Goal: Task Accomplishment & Management: Complete application form

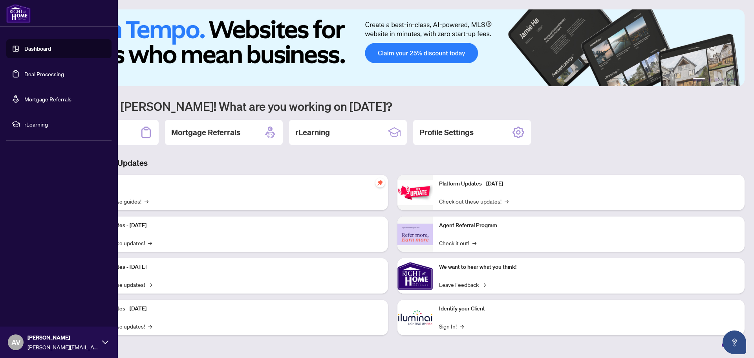
click at [50, 74] on link "Deal Processing" at bounding box center [44, 73] width 40 height 7
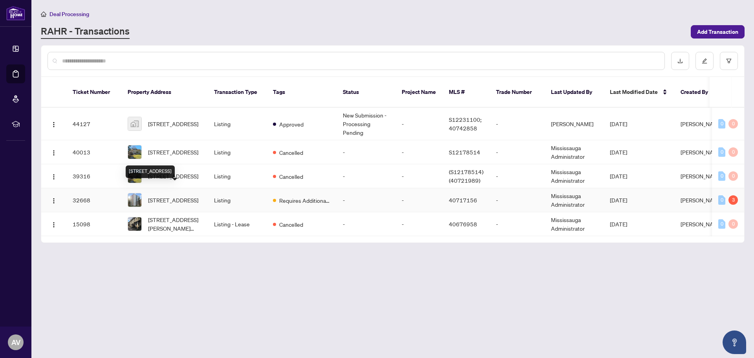
click at [198, 196] on span "[STREET_ADDRESS]" at bounding box center [173, 200] width 50 height 9
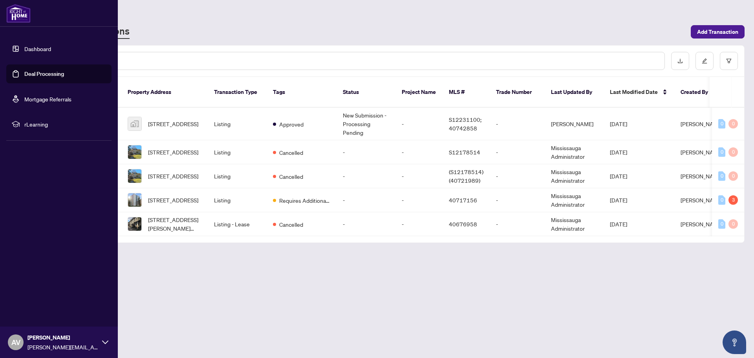
click at [24, 51] on link "Dashboard" at bounding box center [37, 48] width 27 height 7
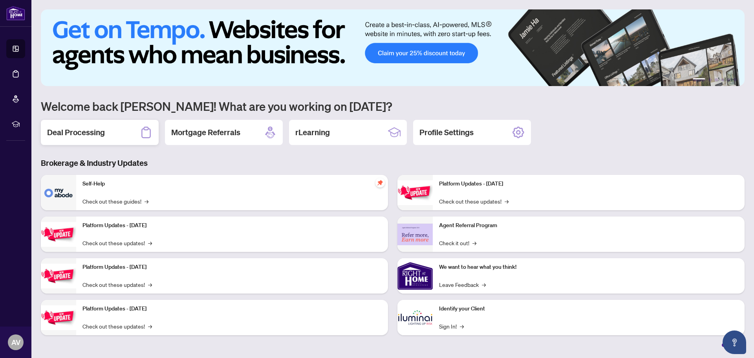
click at [113, 134] on div "Deal Processing" at bounding box center [100, 132] width 118 height 25
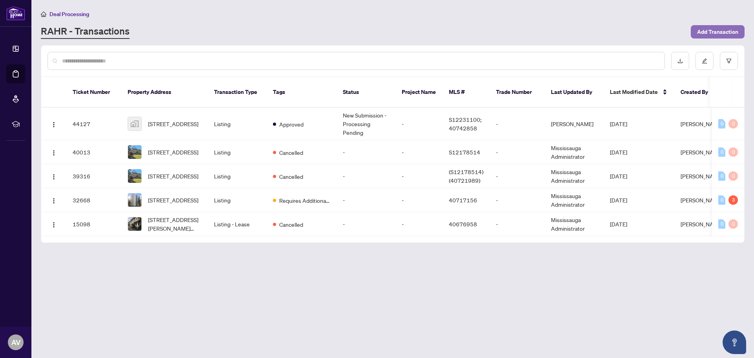
click at [712, 29] on span "Add Transaction" at bounding box center [717, 32] width 41 height 13
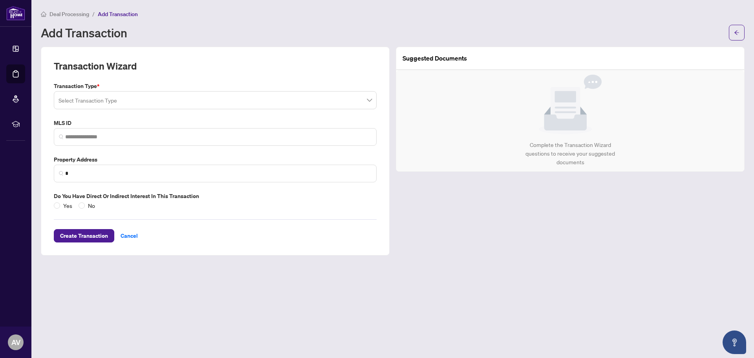
click at [114, 90] on label "Transaction Type *" at bounding box center [215, 86] width 323 height 9
click at [115, 95] on input "search" at bounding box center [212, 101] width 306 height 17
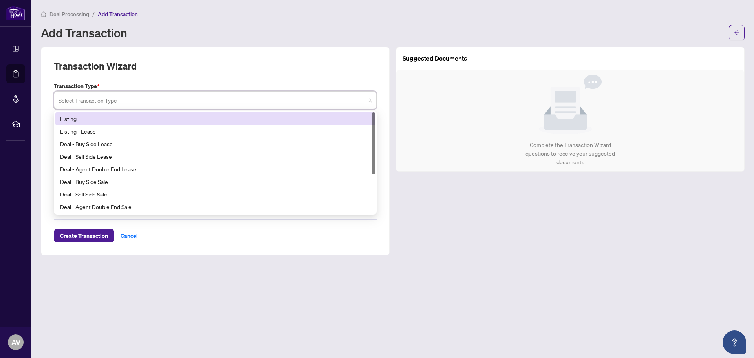
click at [86, 123] on div "Listing" at bounding box center [215, 118] width 310 height 9
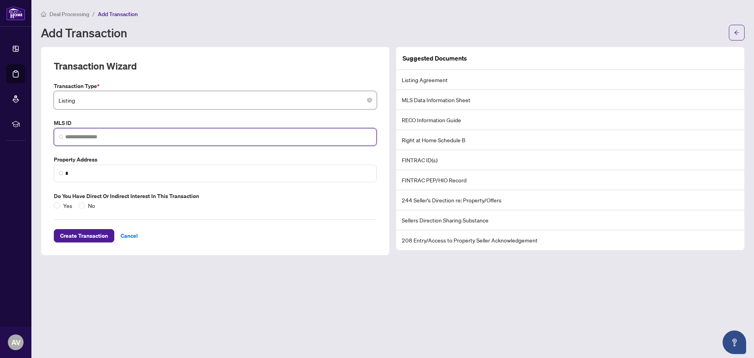
click at [117, 137] on input "search" at bounding box center [218, 137] width 306 height 8
click at [88, 134] on input "search" at bounding box center [218, 137] width 306 height 8
paste input "********"
type input "********"
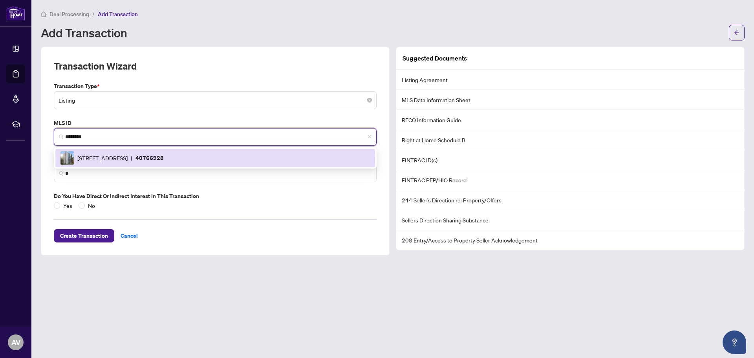
click at [128, 154] on span "[STREET_ADDRESS]" at bounding box center [102, 158] width 50 height 9
type input "**********"
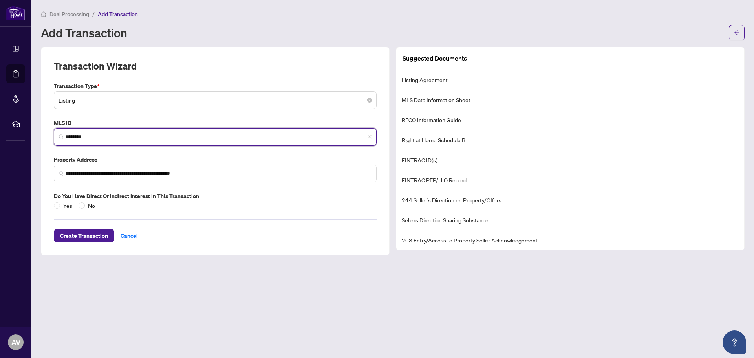
type input "********"
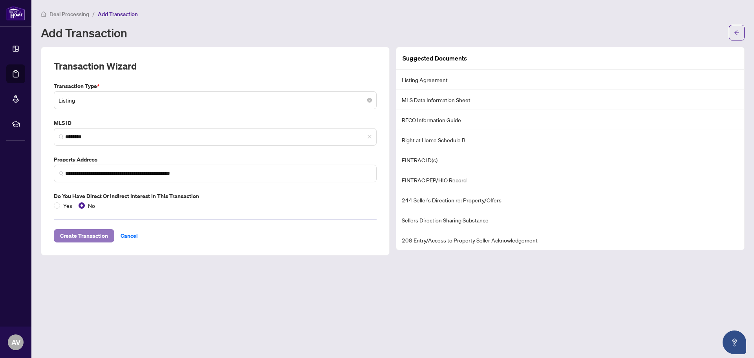
click at [83, 235] on span "Create Transaction" at bounding box center [84, 235] width 48 height 13
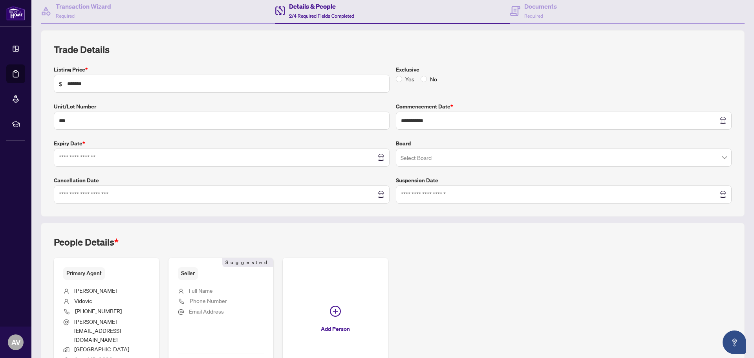
scroll to position [79, 0]
click at [102, 150] on div at bounding box center [222, 156] width 336 height 18
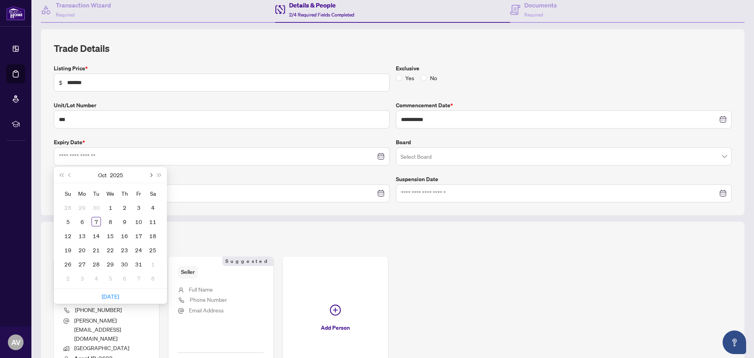
click at [150, 173] on span "Next month (PageDown)" at bounding box center [150, 175] width 4 height 4
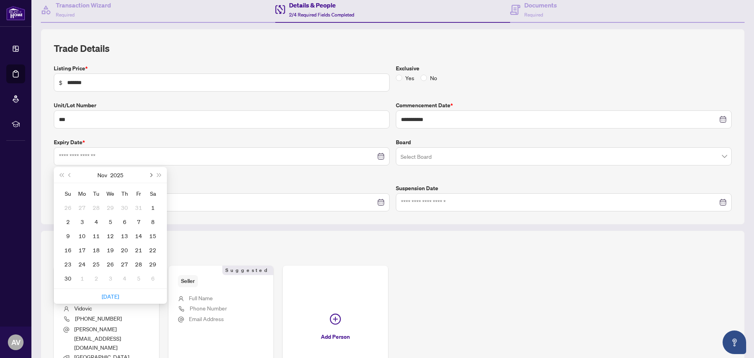
click at [150, 173] on span "Next month (PageDown)" at bounding box center [150, 175] width 4 height 4
type input "**********"
click at [138, 206] on div "5" at bounding box center [138, 207] width 9 height 9
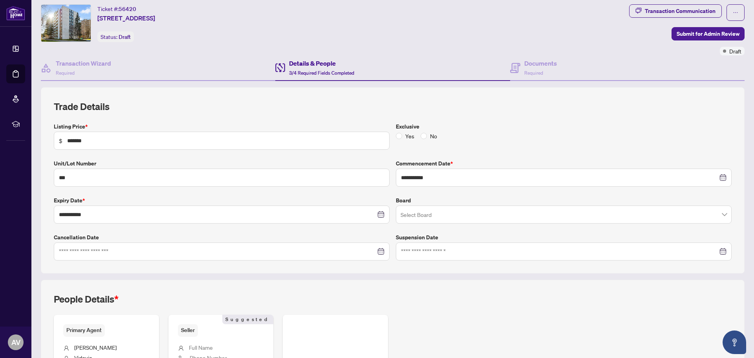
scroll to position [0, 0]
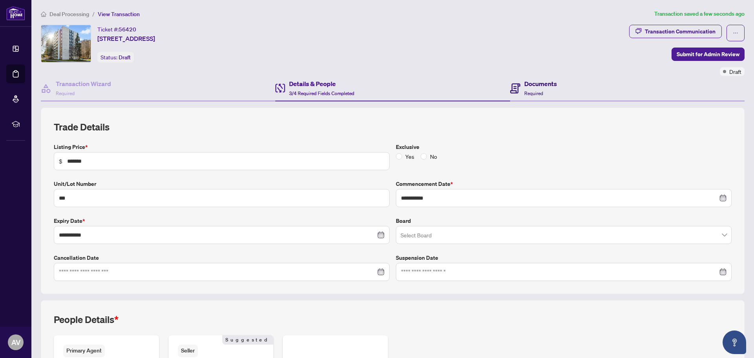
click at [545, 85] on h4 "Documents" at bounding box center [540, 83] width 33 height 9
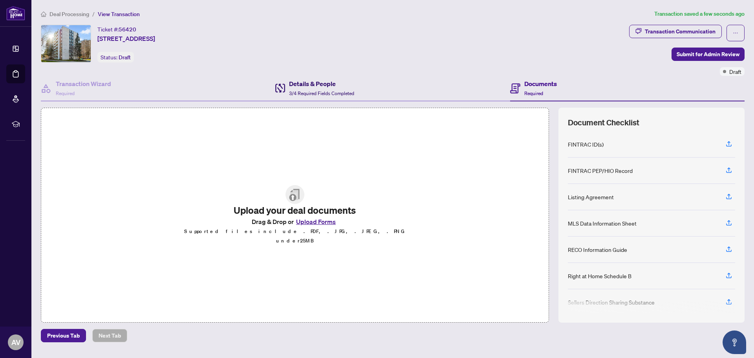
click at [328, 93] on span "3/4 Required Fields Completed" at bounding box center [321, 93] width 65 height 6
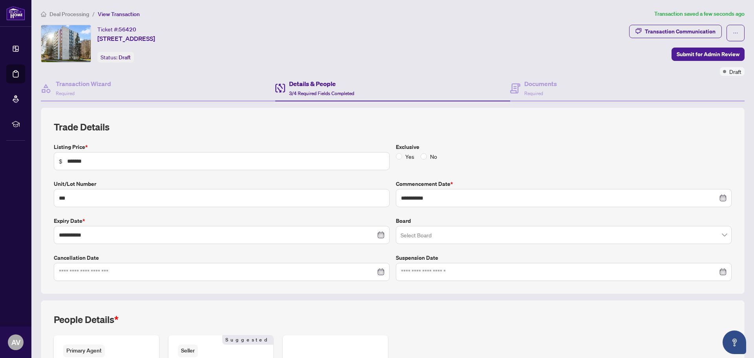
scroll to position [135, 0]
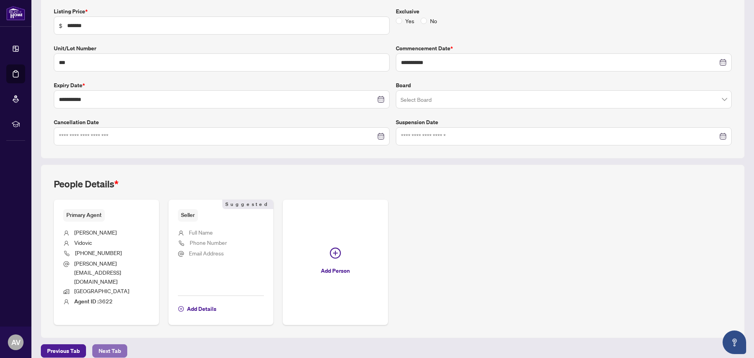
click at [109, 344] on span "Next Tab" at bounding box center [110, 350] width 22 height 13
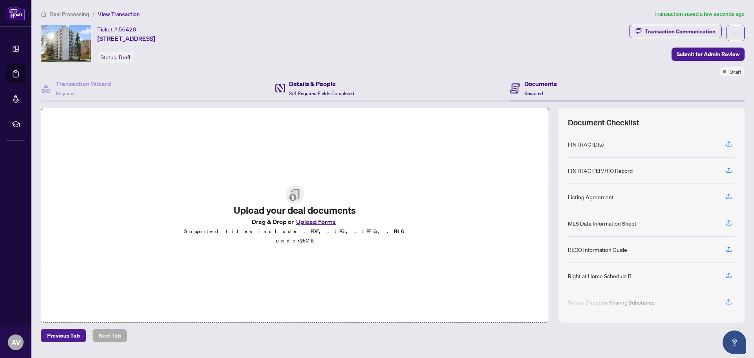
click at [319, 87] on h4 "Details & People" at bounding box center [321, 83] width 65 height 9
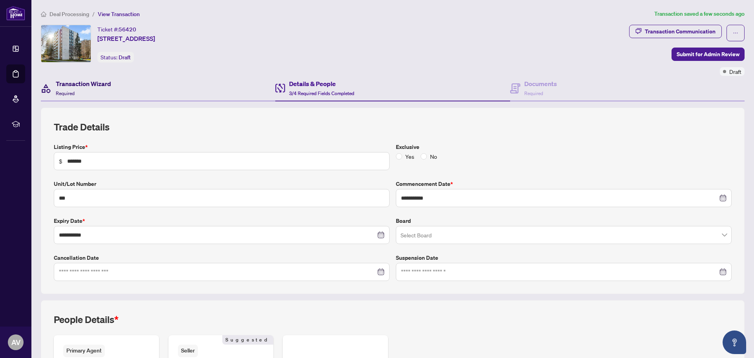
click at [111, 88] on h4 "Transaction Wizard" at bounding box center [83, 83] width 55 height 9
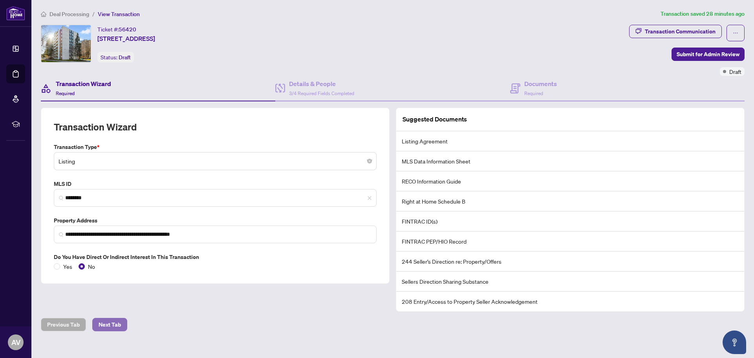
click at [103, 325] on span "Next Tab" at bounding box center [110, 324] width 22 height 13
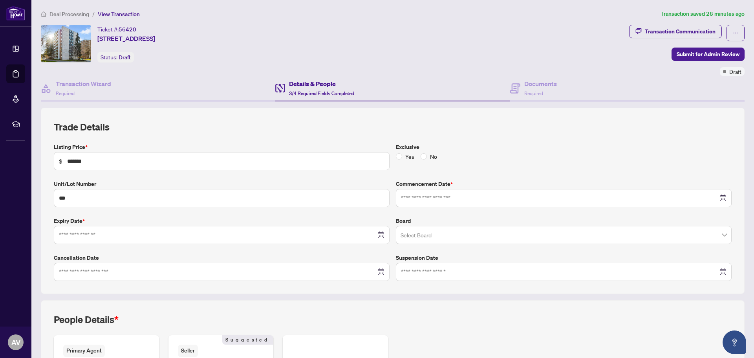
type input "**********"
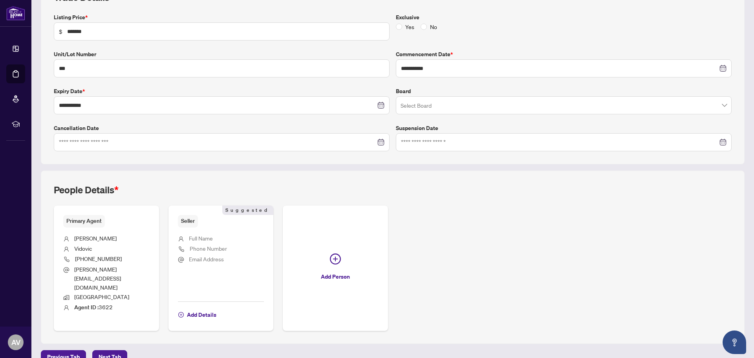
scroll to position [135, 0]
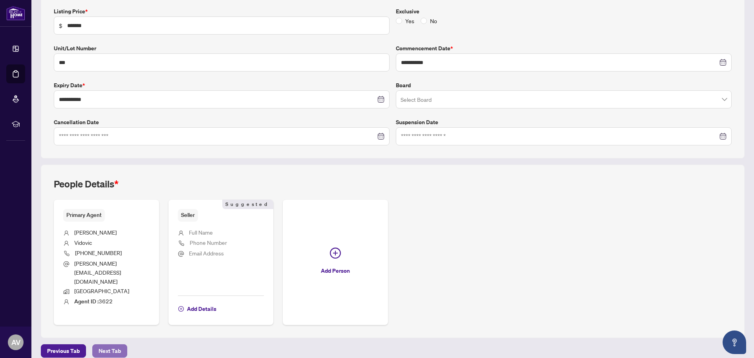
click at [120, 344] on span "Next Tab" at bounding box center [110, 350] width 22 height 13
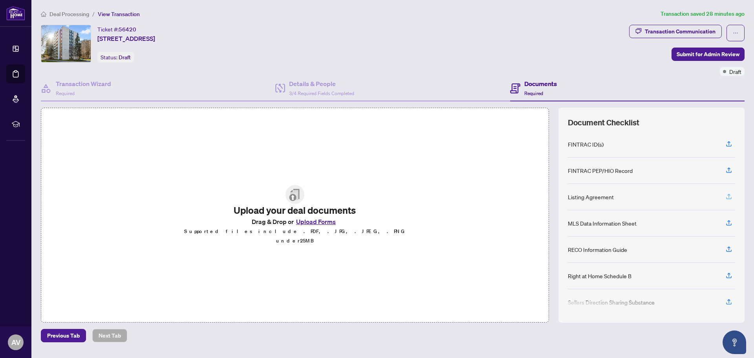
click at [731, 198] on icon "button" at bounding box center [728, 196] width 7 height 7
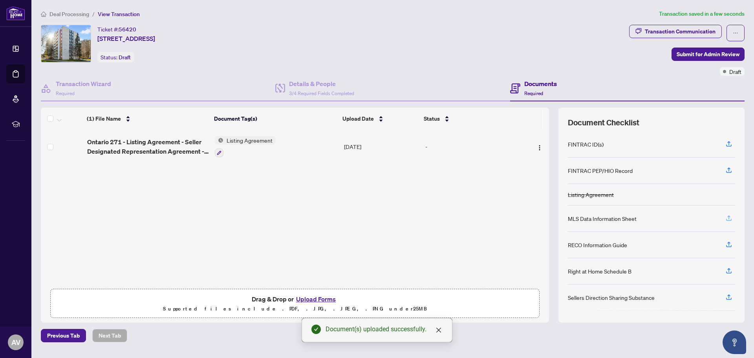
click at [730, 216] on icon "button" at bounding box center [728, 217] width 3 height 4
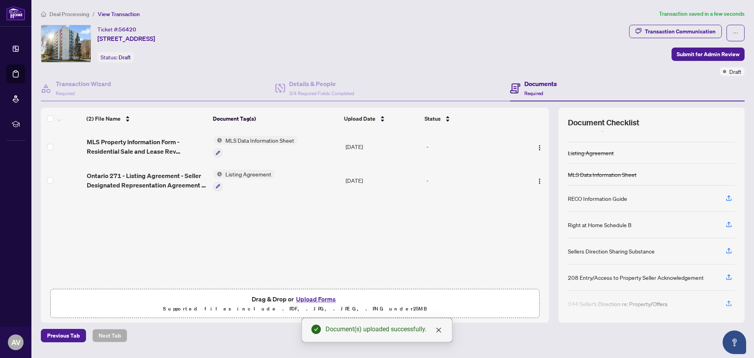
scroll to position [48, 0]
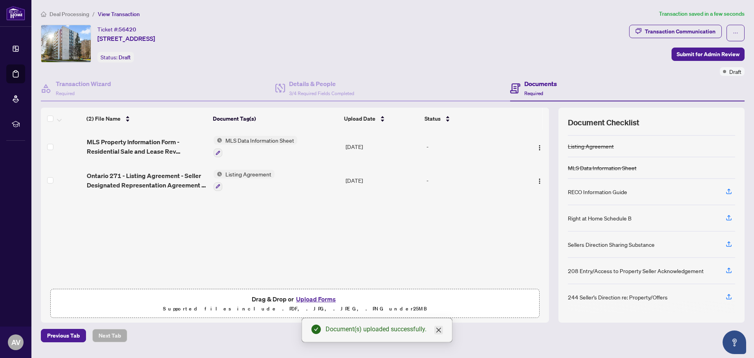
click at [440, 332] on icon "close" at bounding box center [438, 330] width 6 height 6
click at [701, 58] on span "Submit for Admin Review" at bounding box center [708, 54] width 63 height 13
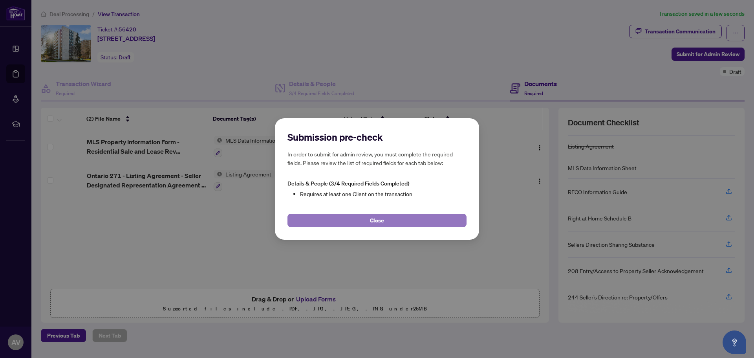
click at [357, 219] on button "Close" at bounding box center [376, 220] width 179 height 13
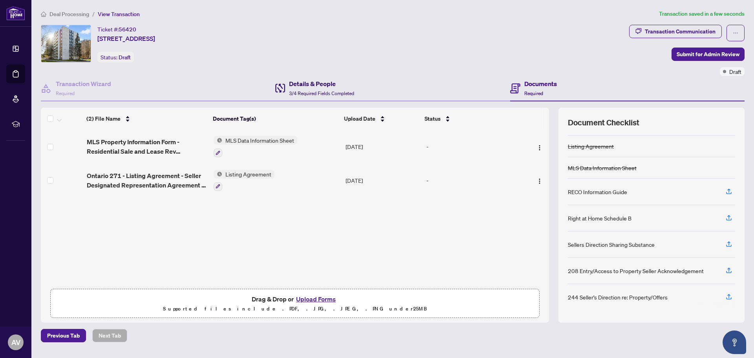
click at [322, 86] on h4 "Details & People" at bounding box center [321, 83] width 65 height 9
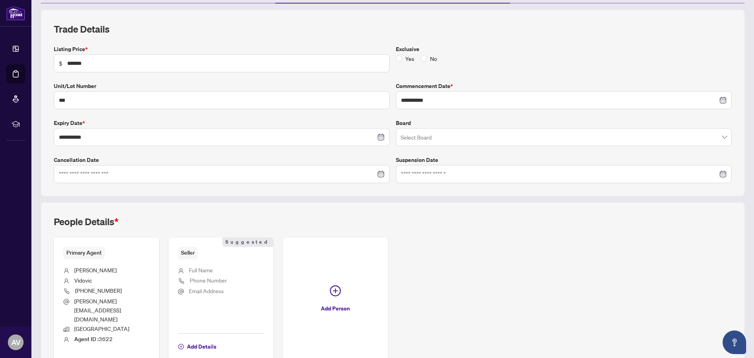
scroll to position [135, 0]
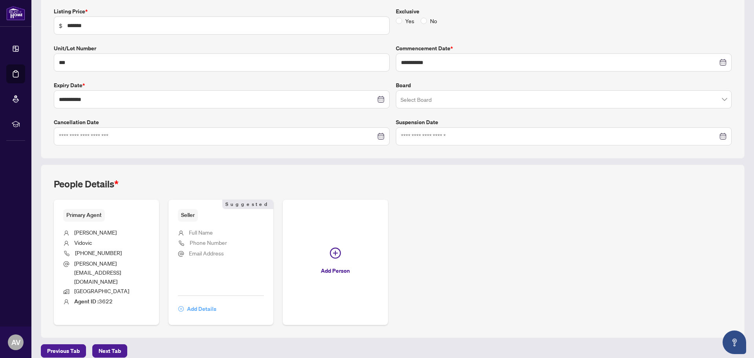
click at [195, 302] on span "Add Details" at bounding box center [201, 308] width 29 height 13
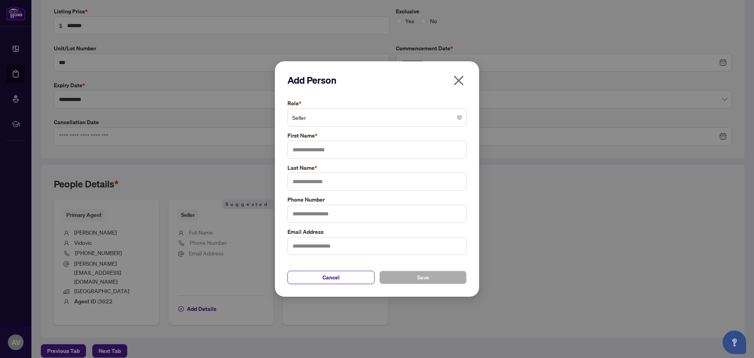
click at [343, 122] on span "Seller" at bounding box center [377, 117] width 170 height 15
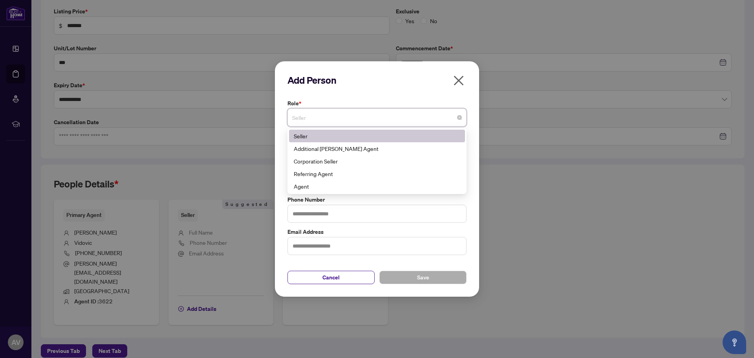
click at [343, 122] on span "Seller" at bounding box center [377, 117] width 170 height 15
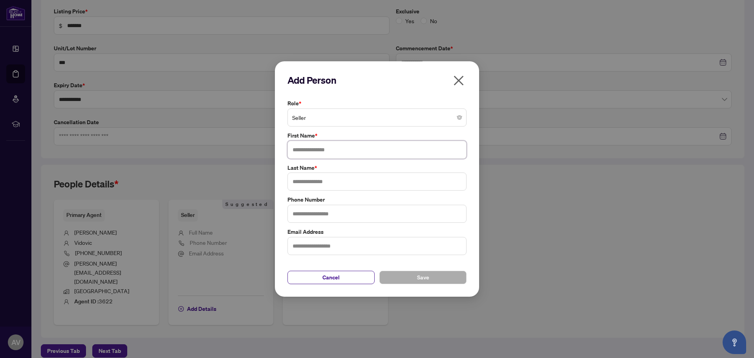
click at [330, 151] on input "text" at bounding box center [376, 150] width 179 height 18
type input "******"
click at [426, 280] on span "Save" at bounding box center [423, 277] width 12 height 13
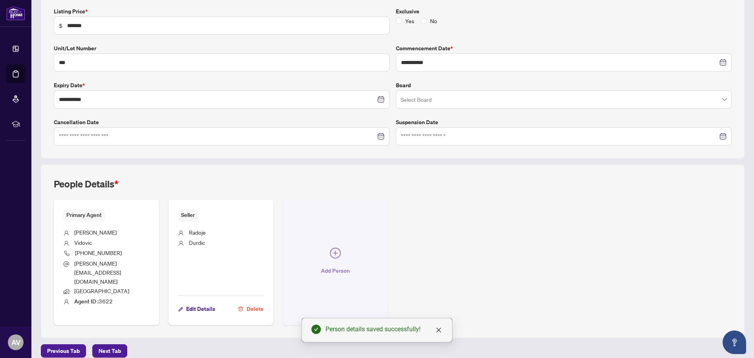
click at [336, 249] on icon "plus-circle" at bounding box center [335, 252] width 11 height 11
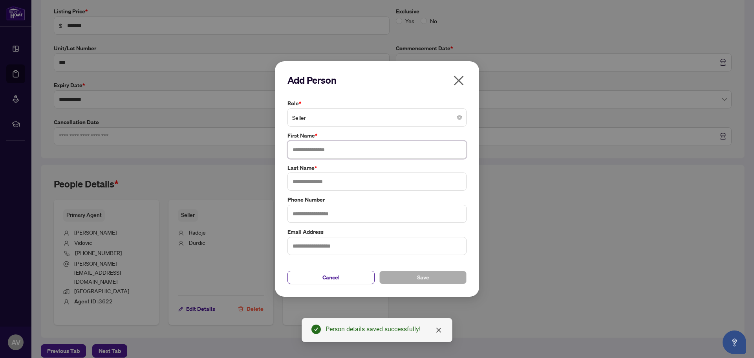
click at [309, 147] on input "text" at bounding box center [376, 150] width 179 height 18
type input "*******"
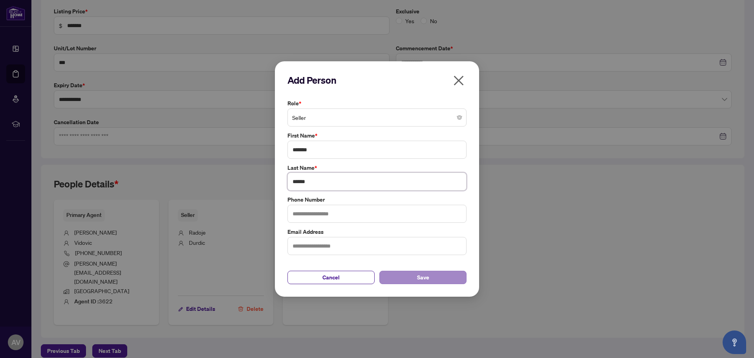
type input "******"
click at [443, 273] on button "Save" at bounding box center [422, 277] width 87 height 13
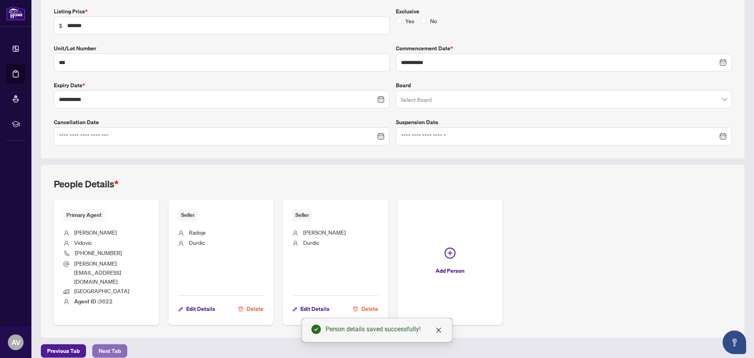
click at [115, 344] on span "Next Tab" at bounding box center [110, 350] width 22 height 13
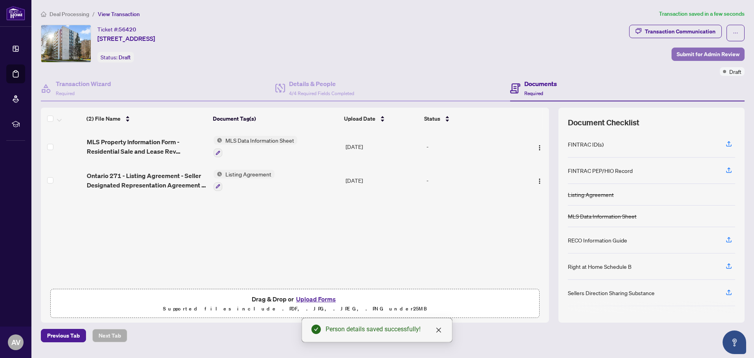
click at [692, 53] on span "Submit for Admin Review" at bounding box center [708, 54] width 63 height 13
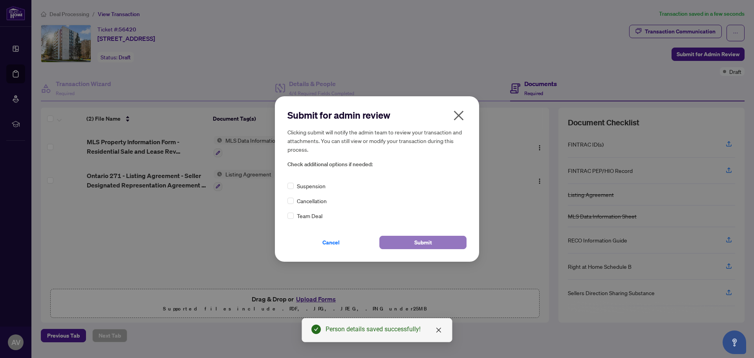
click at [430, 241] on span "Submit" at bounding box center [423, 242] width 18 height 13
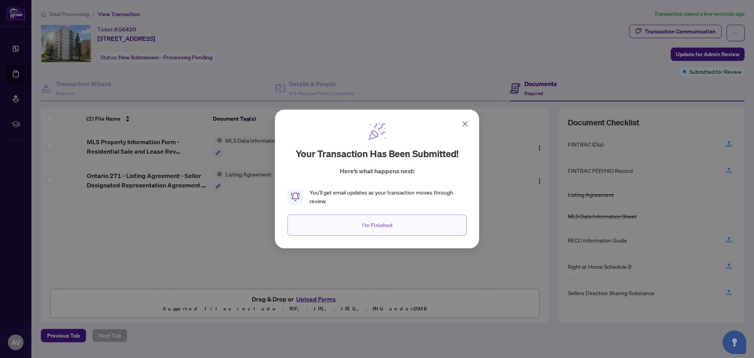
click at [392, 222] on button "I'm Finished" at bounding box center [376, 224] width 179 height 21
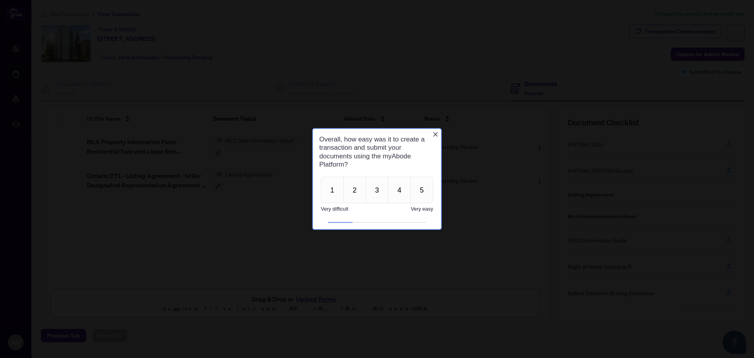
click at [435, 133] on icon "Close button" at bounding box center [435, 134] width 6 height 6
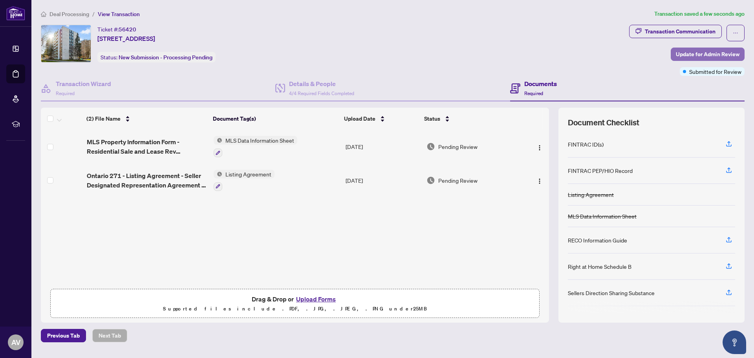
click at [695, 54] on span "Update for Admin Review" at bounding box center [708, 54] width 64 height 13
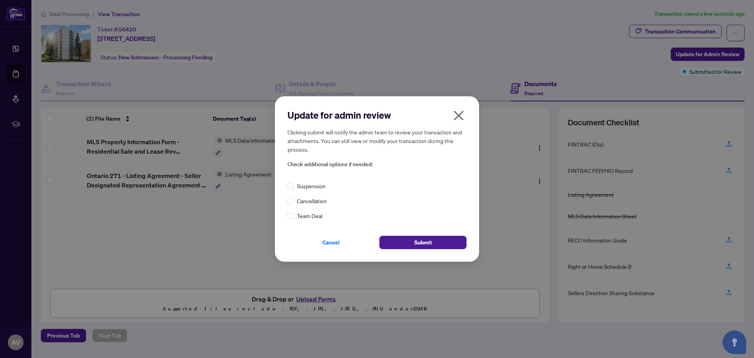
click at [465, 115] on icon "close" at bounding box center [458, 115] width 13 height 13
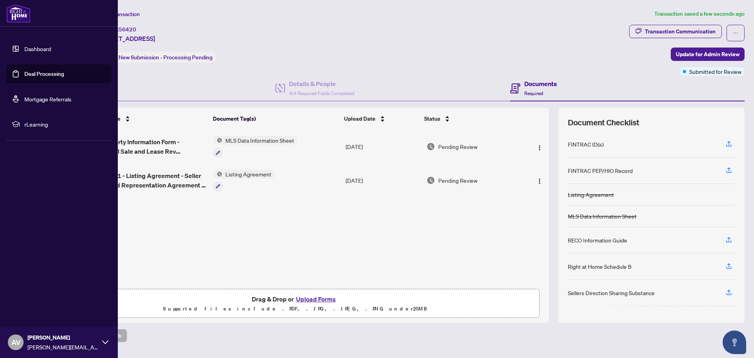
click at [24, 50] on link "Dashboard" at bounding box center [37, 48] width 27 height 7
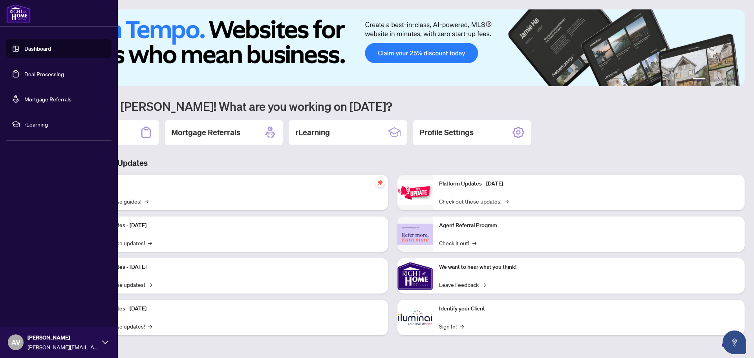
click at [42, 76] on link "Deal Processing" at bounding box center [44, 73] width 40 height 7
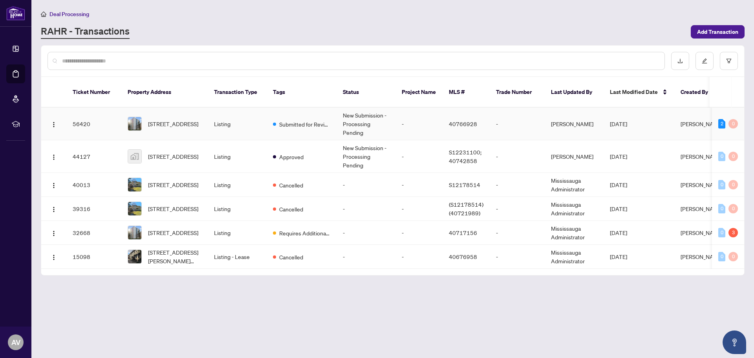
click at [568, 116] on td "[PERSON_NAME]" at bounding box center [574, 124] width 59 height 33
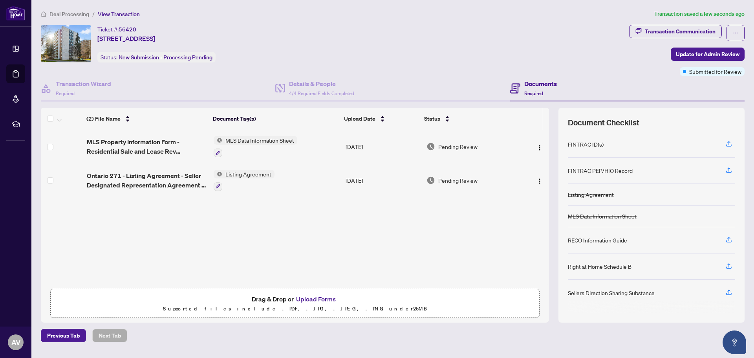
click at [315, 299] on button "Upload Forms" at bounding box center [316, 299] width 44 height 10
click at [317, 296] on button "Upload Forms" at bounding box center [316, 299] width 44 height 10
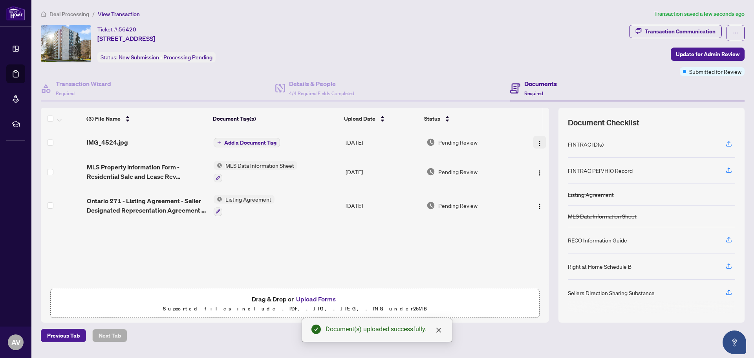
click at [538, 141] on img "button" at bounding box center [539, 143] width 6 height 6
click at [536, 145] on img "button" at bounding box center [539, 143] width 6 height 6
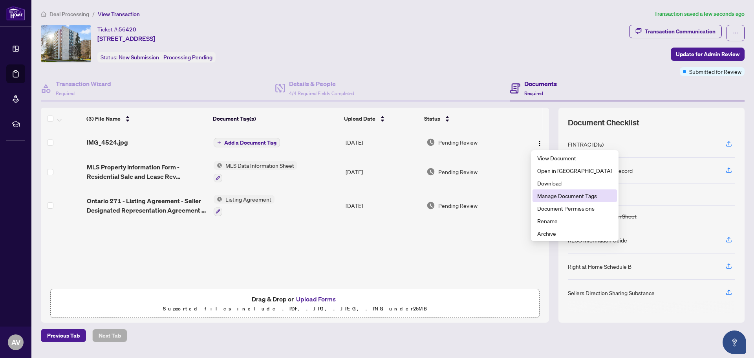
click at [553, 199] on span "Manage Document Tags" at bounding box center [574, 195] width 75 height 9
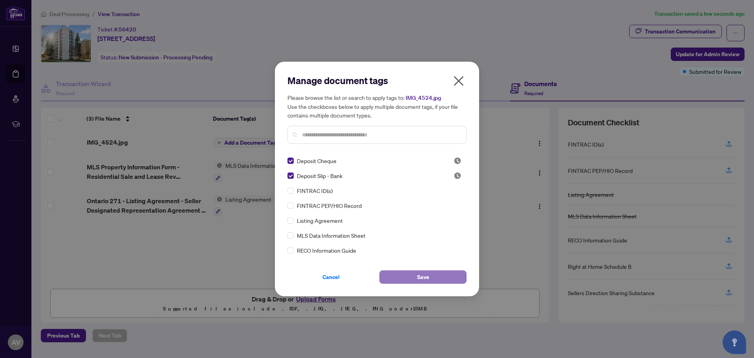
click at [424, 278] on span "Save" at bounding box center [423, 277] width 12 height 13
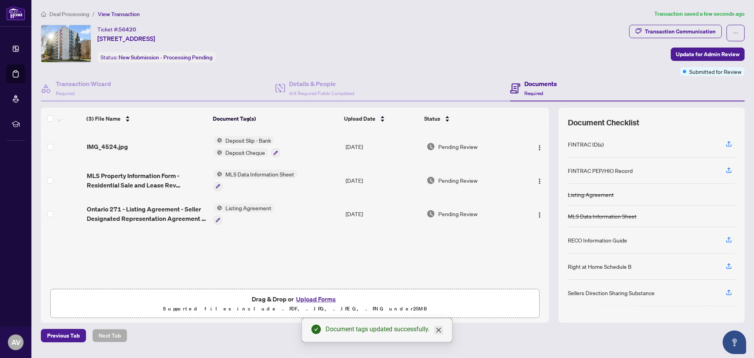
click at [441, 329] on icon "close" at bounding box center [438, 330] width 6 height 6
click at [706, 55] on span "Update for Admin Review" at bounding box center [708, 54] width 64 height 13
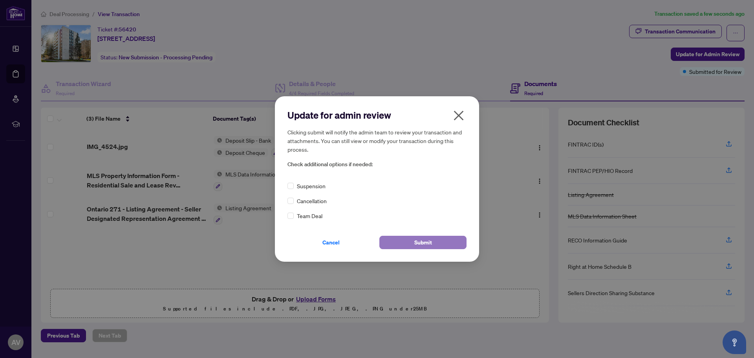
click at [421, 246] on span "Submit" at bounding box center [423, 242] width 18 height 13
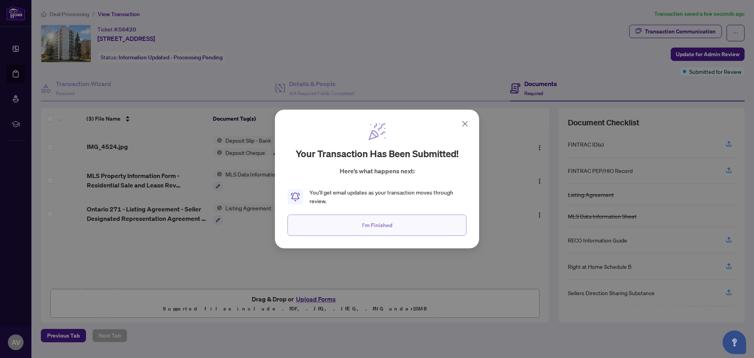
click at [419, 225] on button "I'm Finished" at bounding box center [376, 224] width 179 height 21
